Goal: Task Accomplishment & Management: Manage account settings

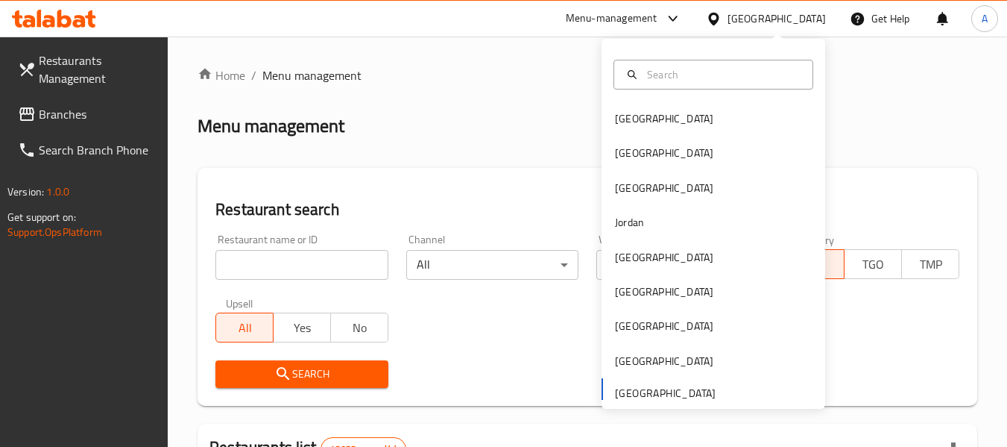
click at [762, 20] on div "[GEOGRAPHIC_DATA]" at bounding box center [777, 18] width 98 height 16
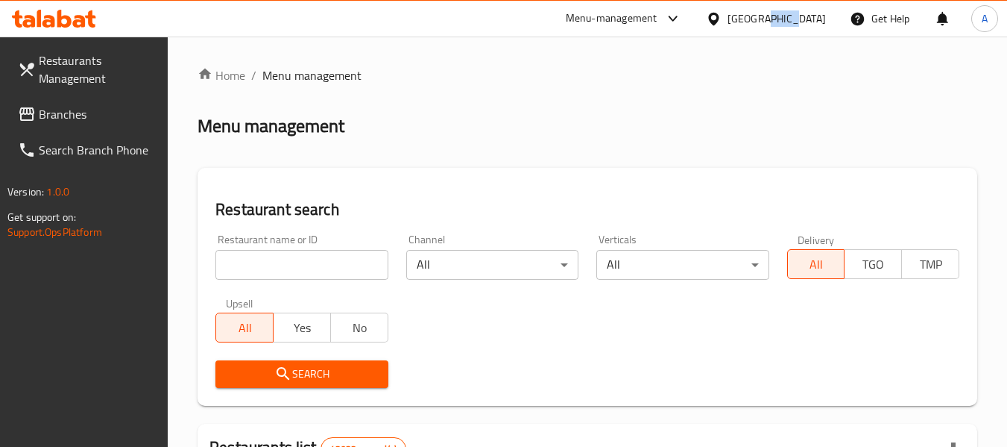
click at [762, 20] on div "[GEOGRAPHIC_DATA]" at bounding box center [777, 18] width 98 height 16
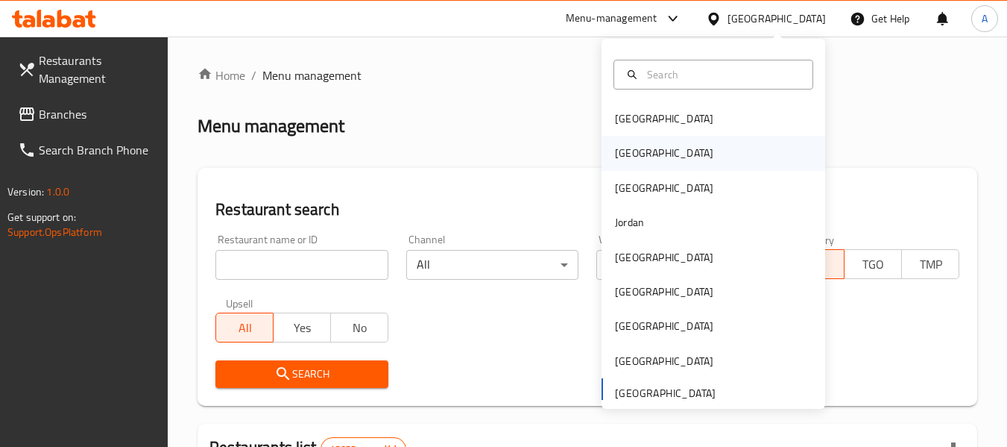
click at [659, 161] on div "[GEOGRAPHIC_DATA]" at bounding box center [714, 153] width 224 height 34
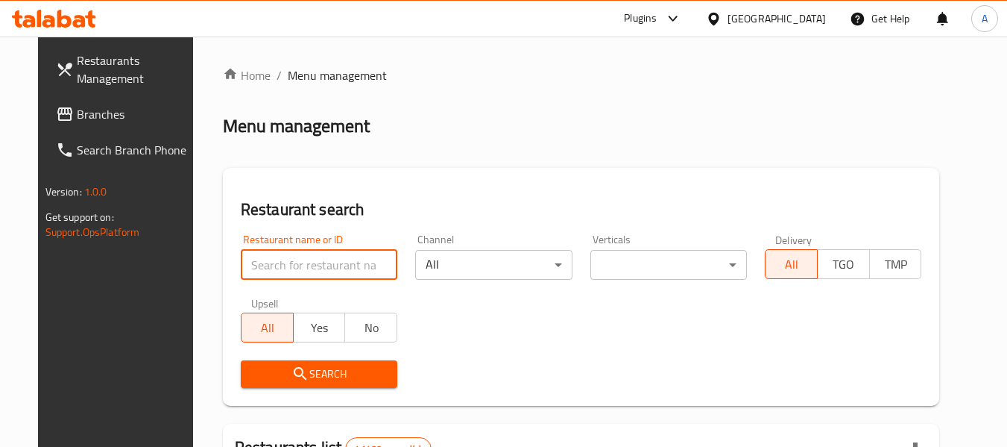
click at [342, 275] on input "search" at bounding box center [319, 265] width 157 height 30
type input "جناني"
click button "Search" at bounding box center [319, 374] width 157 height 28
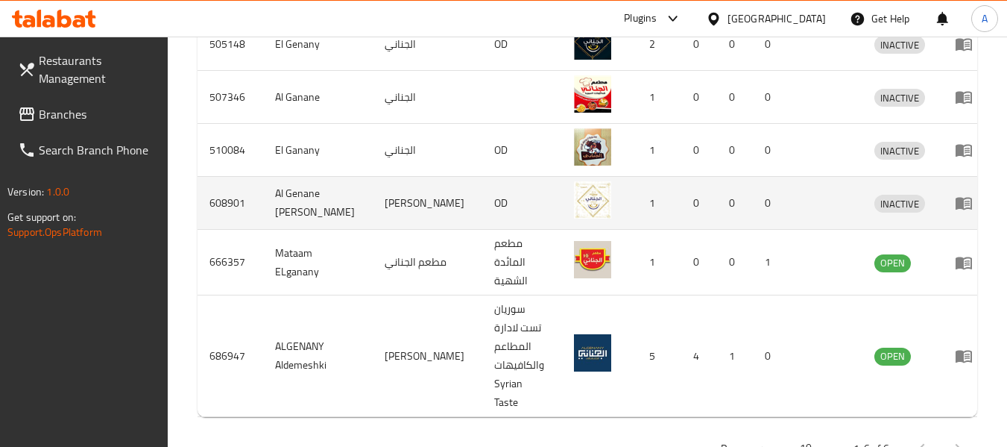
scroll to position [502, 0]
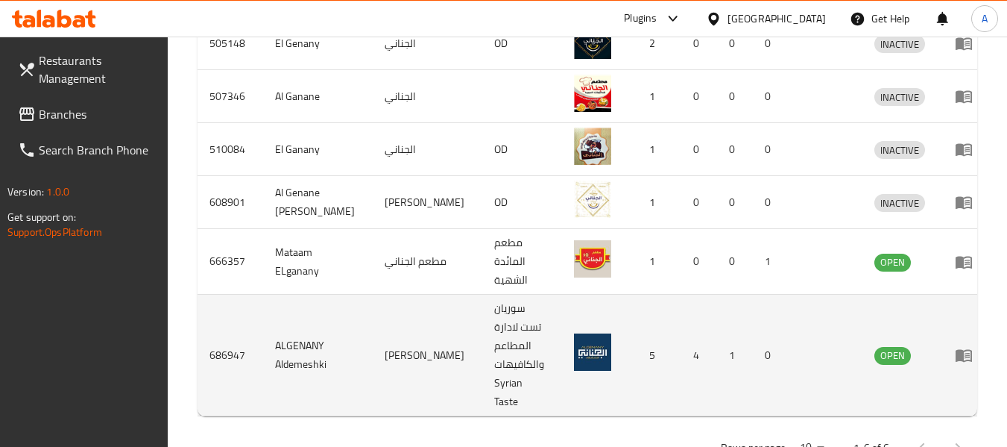
click at [956, 350] on icon "enhanced table" at bounding box center [964, 356] width 16 height 13
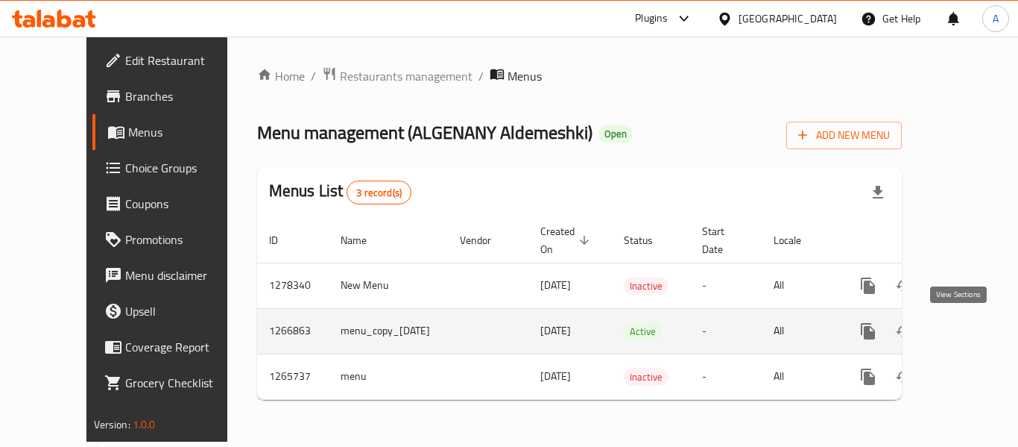
click at [967, 338] on icon "enhanced table" at bounding box center [976, 331] width 18 height 18
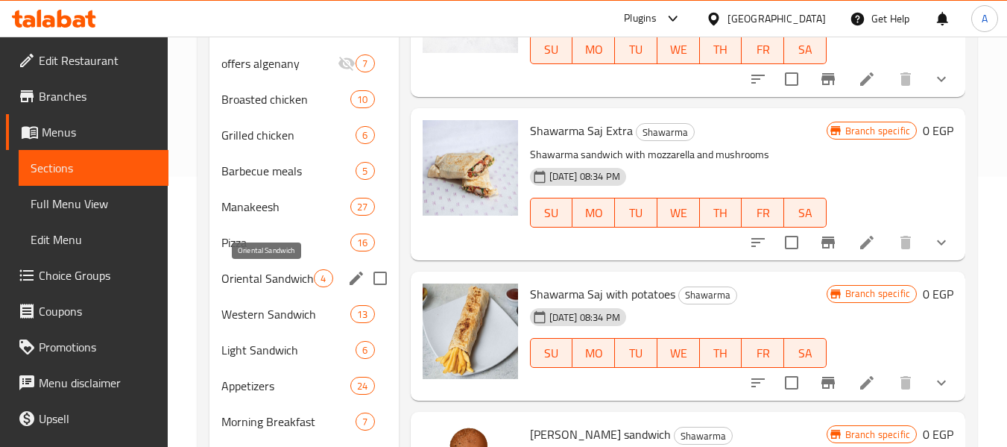
scroll to position [298, 0]
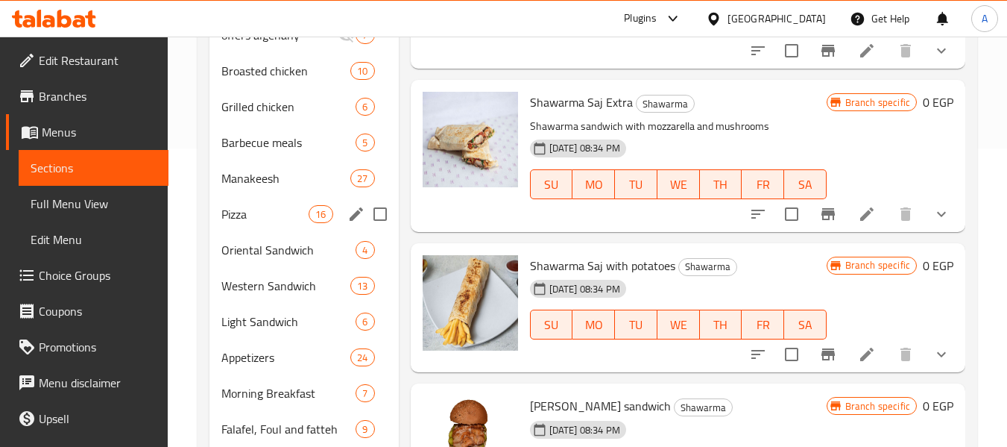
click at [263, 186] on span "Manakeesh" at bounding box center [285, 178] width 129 height 18
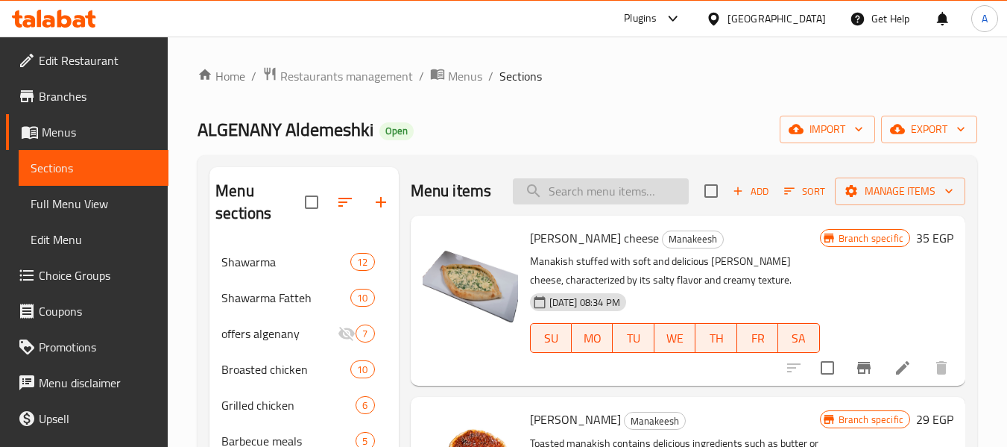
click at [651, 204] on input "search" at bounding box center [601, 191] width 176 height 26
click at [688, 247] on div "Shami cheese Manakeesh Manakish stuffed with soft and delicious Shami cheese, c…" at bounding box center [675, 300] width 302 height 158
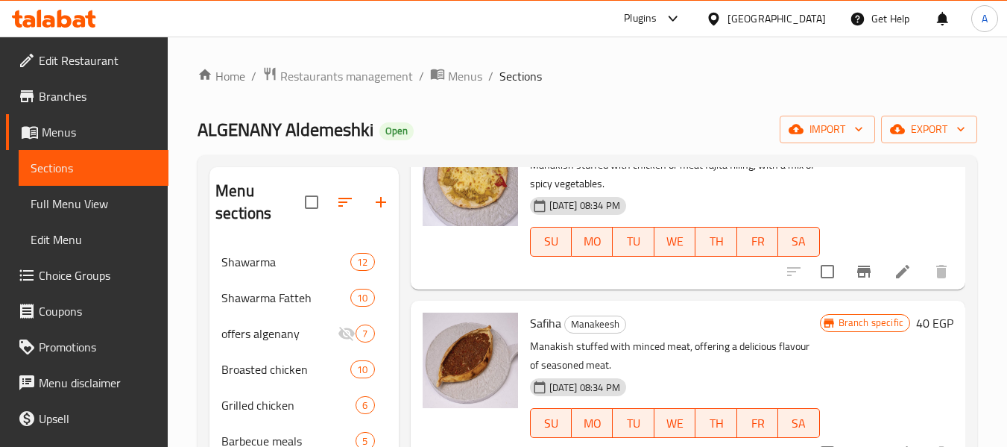
scroll to position [2908, 0]
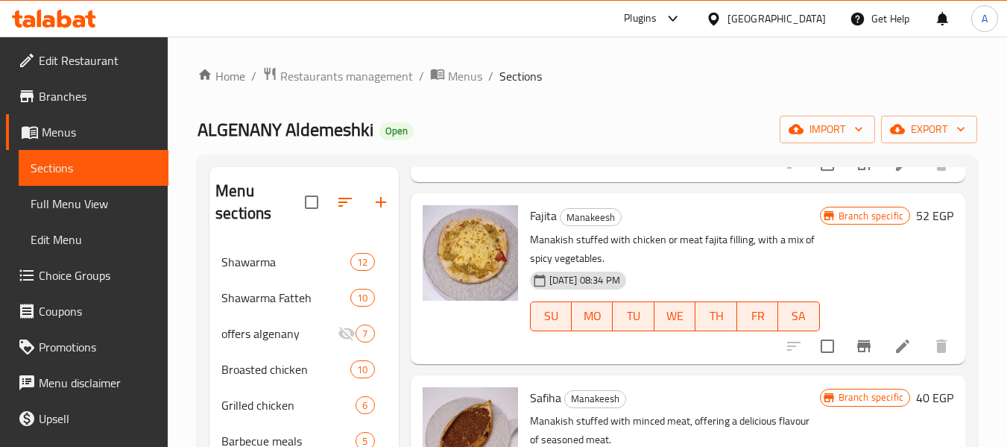
click at [552, 227] on span "Fajita" at bounding box center [543, 215] width 27 height 22
click at [668, 268] on p "Manakish stuffed with chicken or meat fajita filling, with a mix of spicy veget…" at bounding box center [675, 248] width 290 height 37
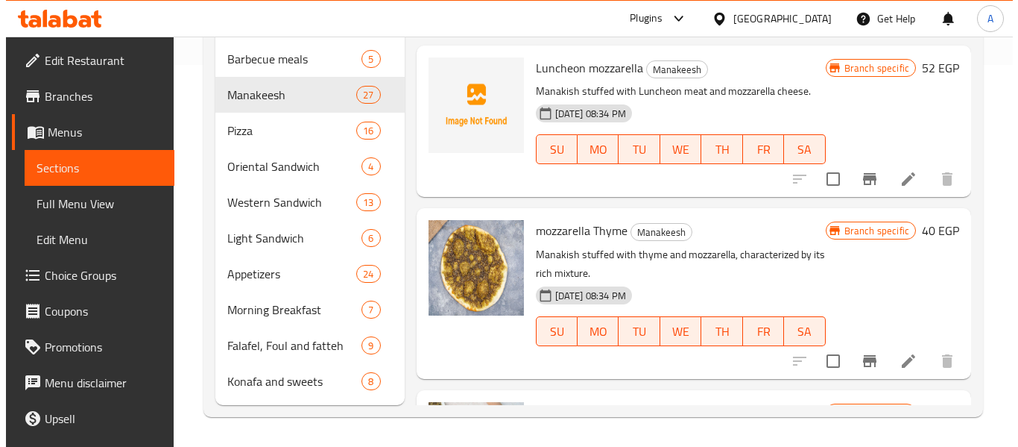
scroll to position [1054, 0]
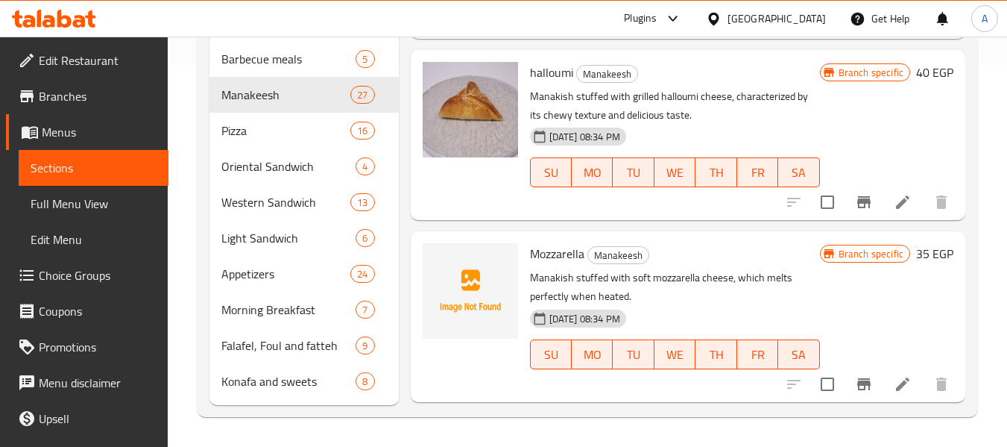
click at [855, 211] on icon "Branch-specific-item" at bounding box center [864, 202] width 18 height 18
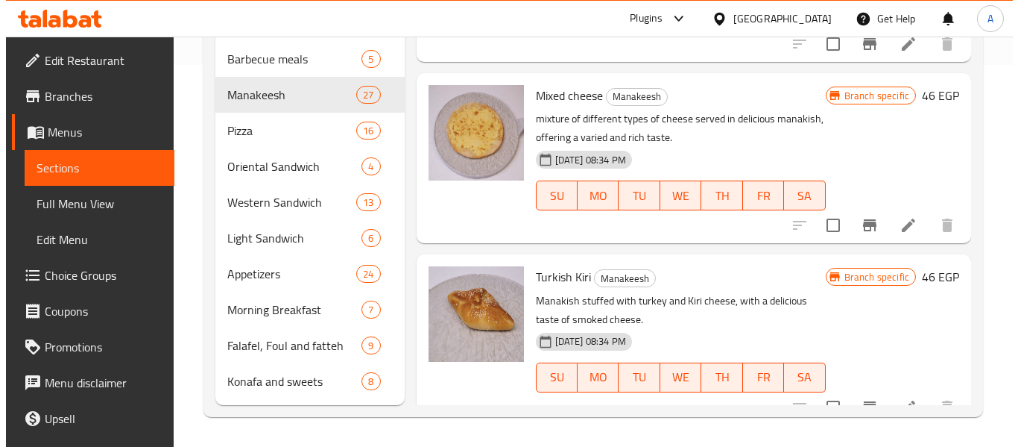
scroll to position [1725, 0]
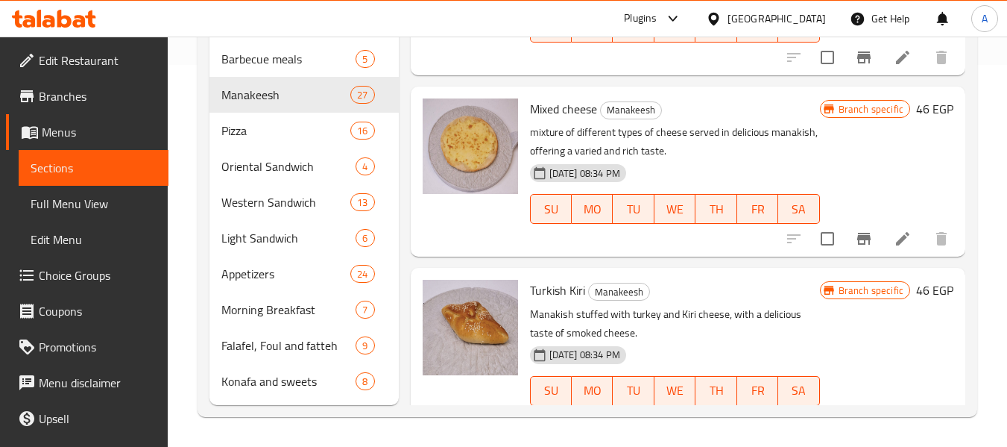
click at [856, 248] on icon "Branch-specific-item" at bounding box center [864, 239] width 18 height 18
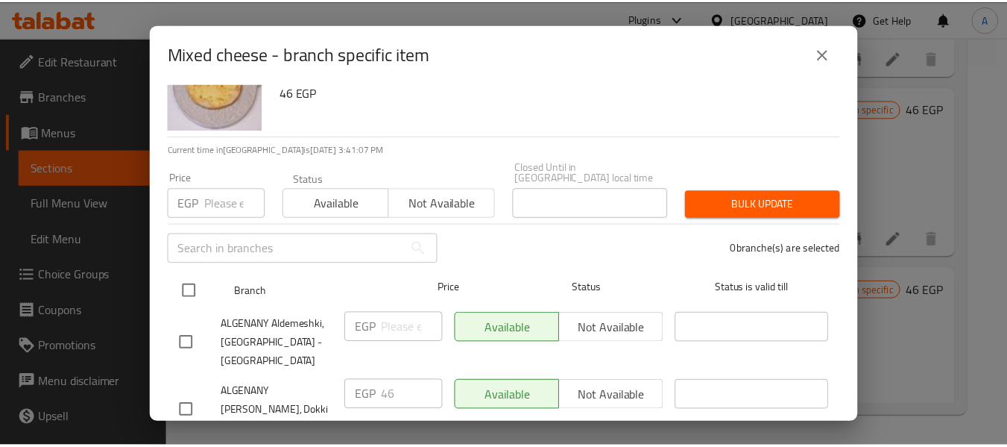
scroll to position [0, 0]
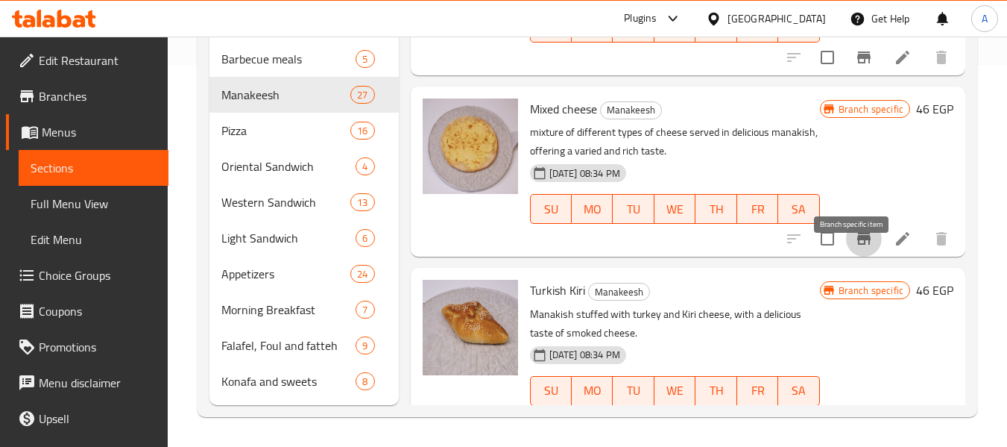
click at [849, 186] on div "Branch specific 46 EGP" at bounding box center [886, 171] width 133 height 146
click at [574, 120] on span "Mixed cheese" at bounding box center [563, 109] width 67 height 22
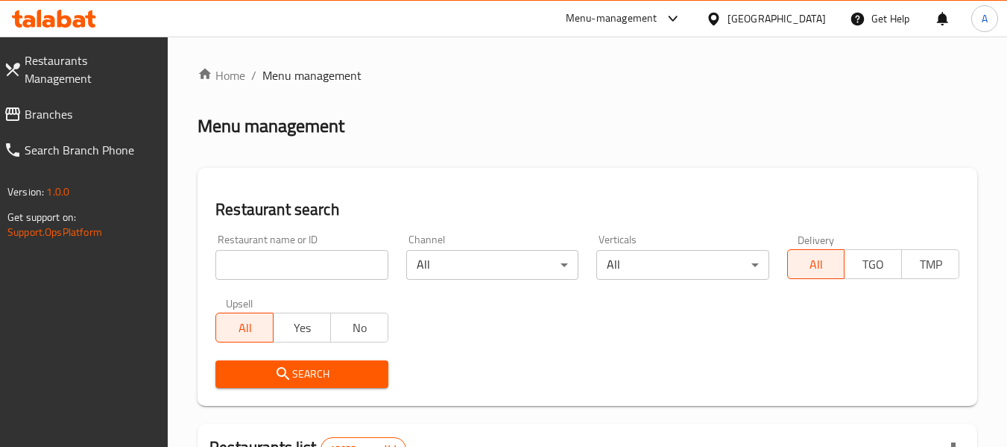
click at [75, 105] on span "Branches" at bounding box center [91, 114] width 132 height 18
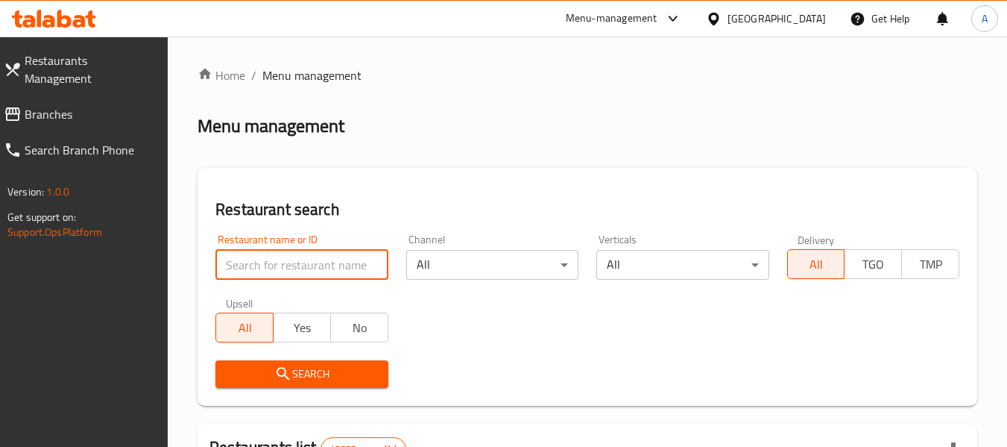
click at [320, 263] on input "search" at bounding box center [301, 265] width 172 height 30
paste input "20465"
type input "20465"
click at [789, 13] on div "[GEOGRAPHIC_DATA]" at bounding box center [777, 18] width 98 height 16
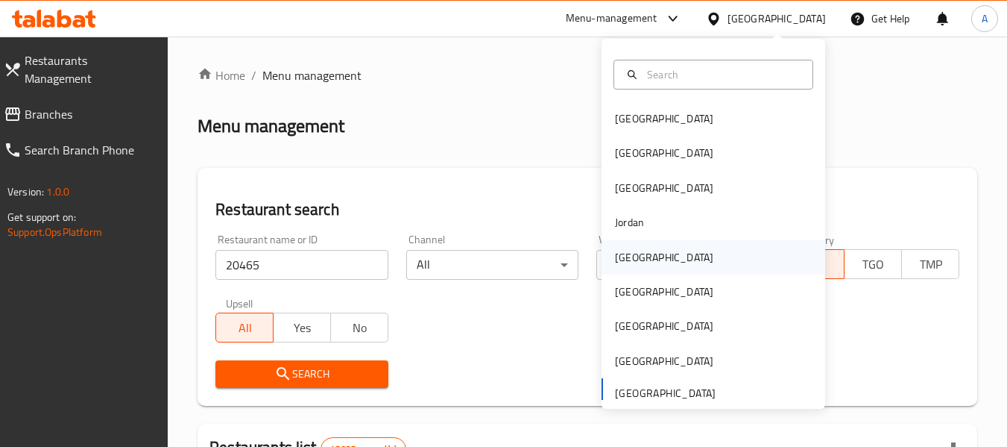
click at [633, 265] on div "Kuwait" at bounding box center [664, 257] width 98 height 16
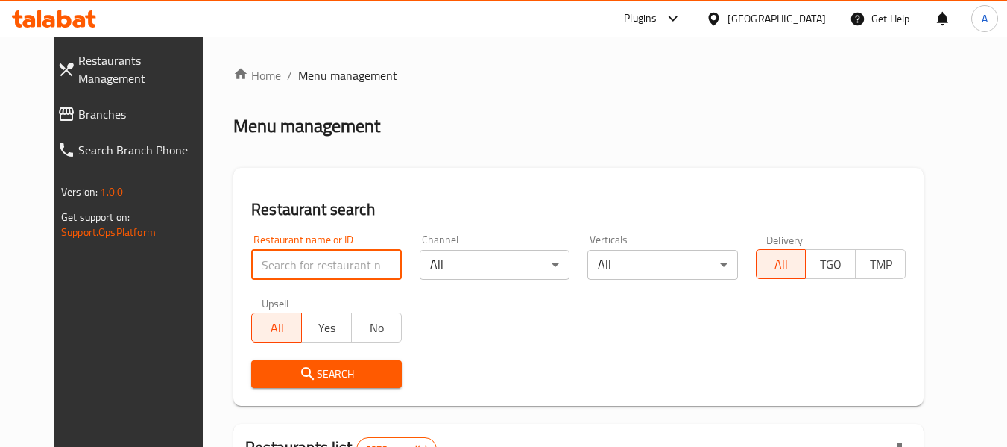
click at [251, 262] on input "search" at bounding box center [326, 265] width 150 height 30
paste input "20465"
type input "20465"
click button "Search" at bounding box center [326, 374] width 150 height 28
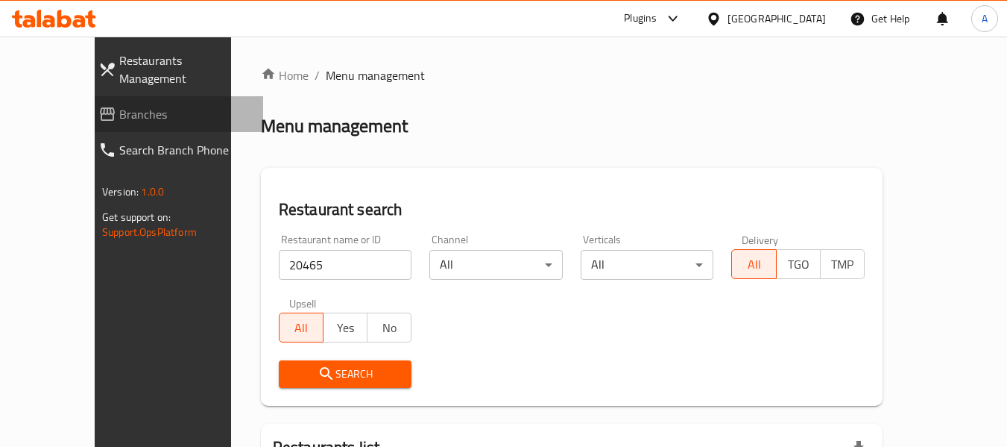
click at [86, 96] on link "Branches" at bounding box center [174, 114] width 177 height 36
